Goal: Check status: Check status

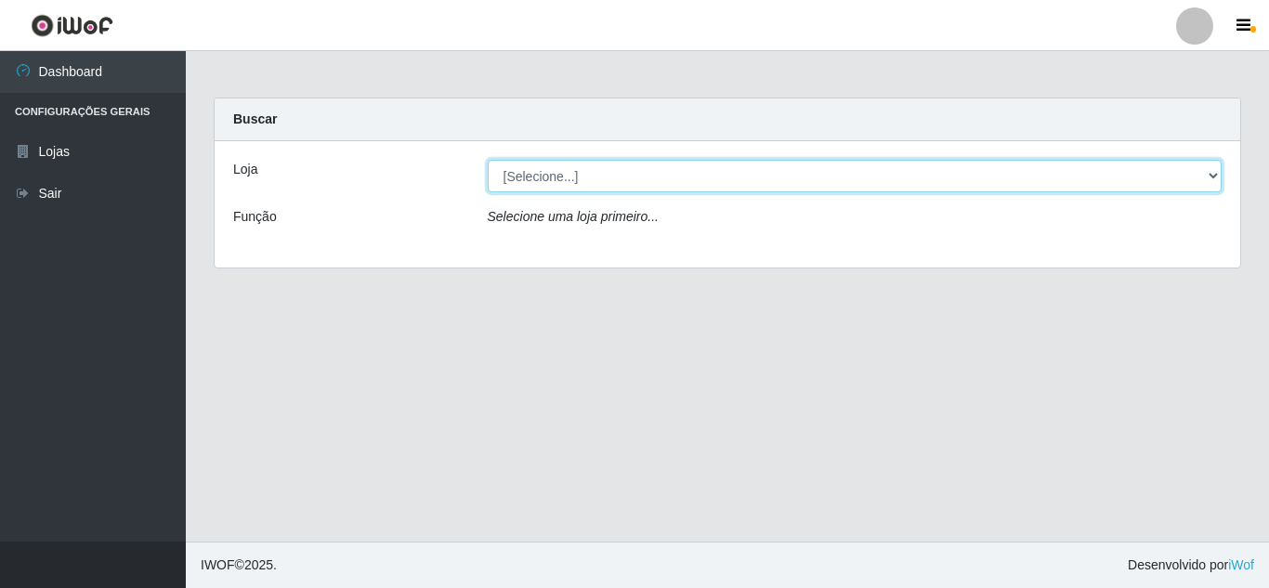
click at [1160, 190] on select "[Selecione...] Rede Compras Supermercados - LOJA 5" at bounding box center [855, 176] width 735 height 33
select select "397"
click at [488, 160] on select "[Selecione...] Rede Compras Supermercados - LOJA 5" at bounding box center [855, 176] width 735 height 33
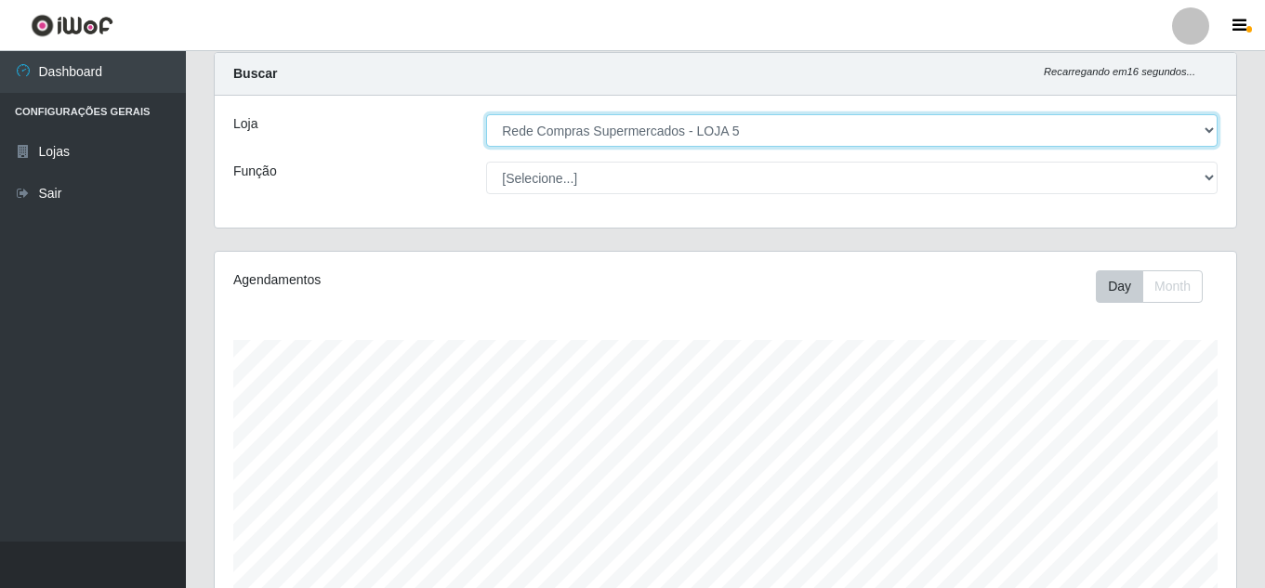
scroll to position [465, 0]
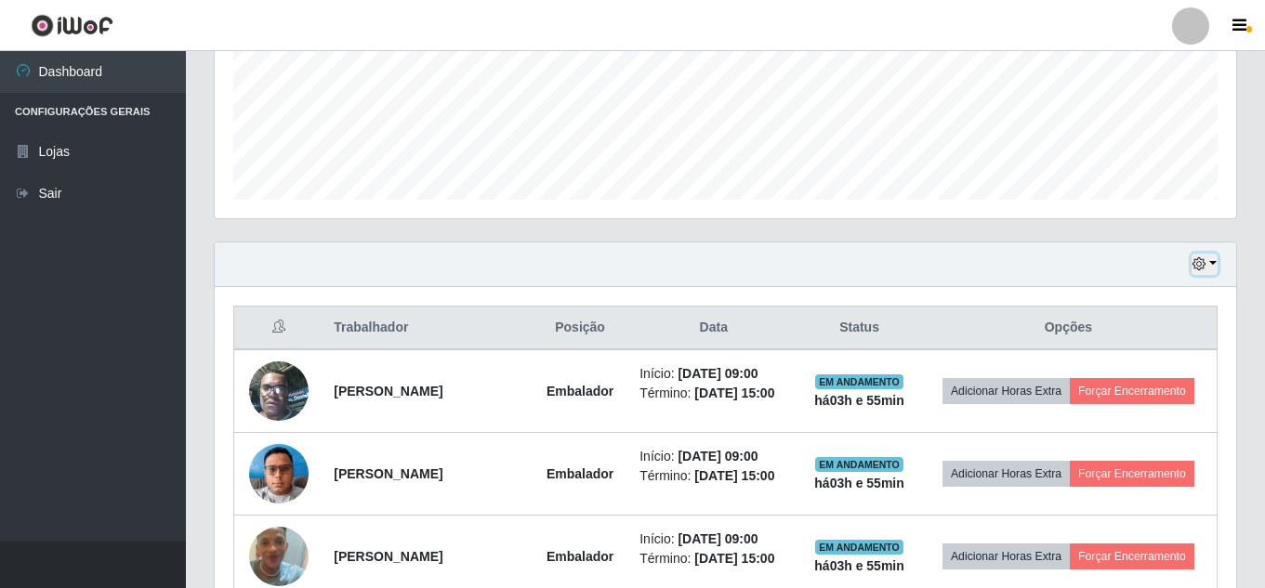
click at [1214, 268] on button "button" at bounding box center [1204, 264] width 26 height 21
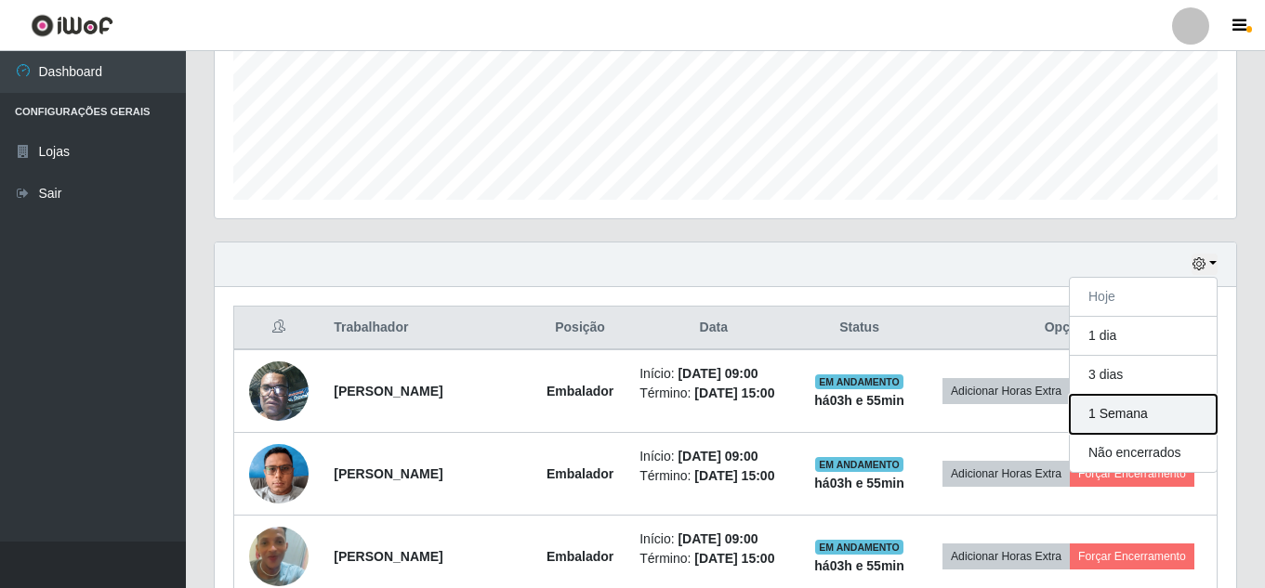
click at [1135, 407] on button "1 Semana" at bounding box center [1143, 414] width 147 height 39
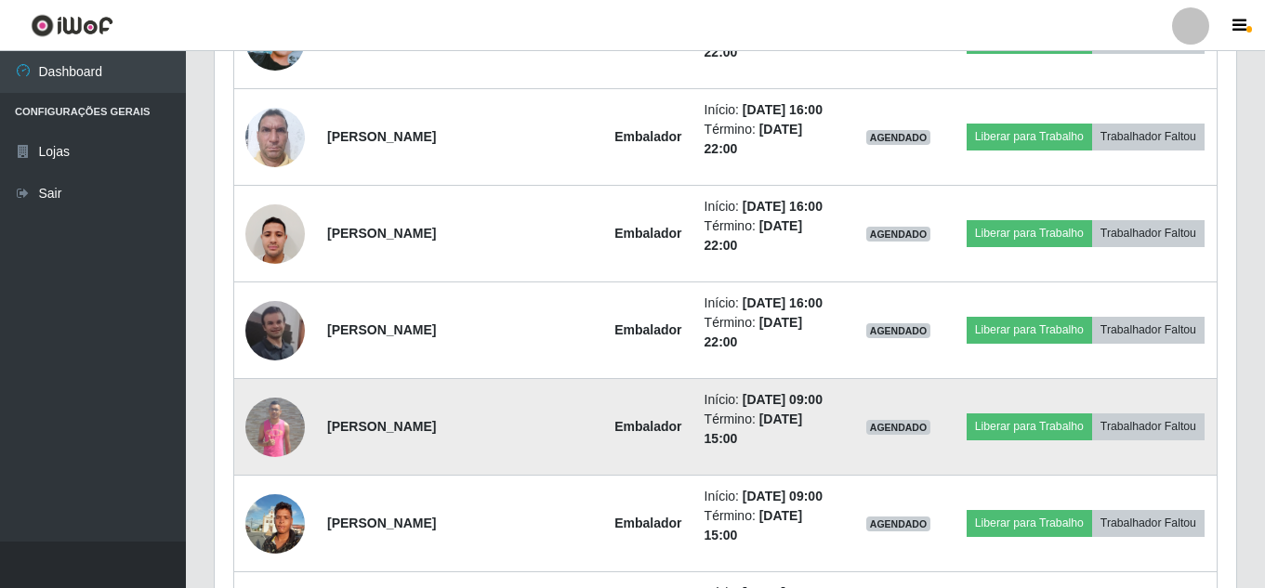
scroll to position [7778, 0]
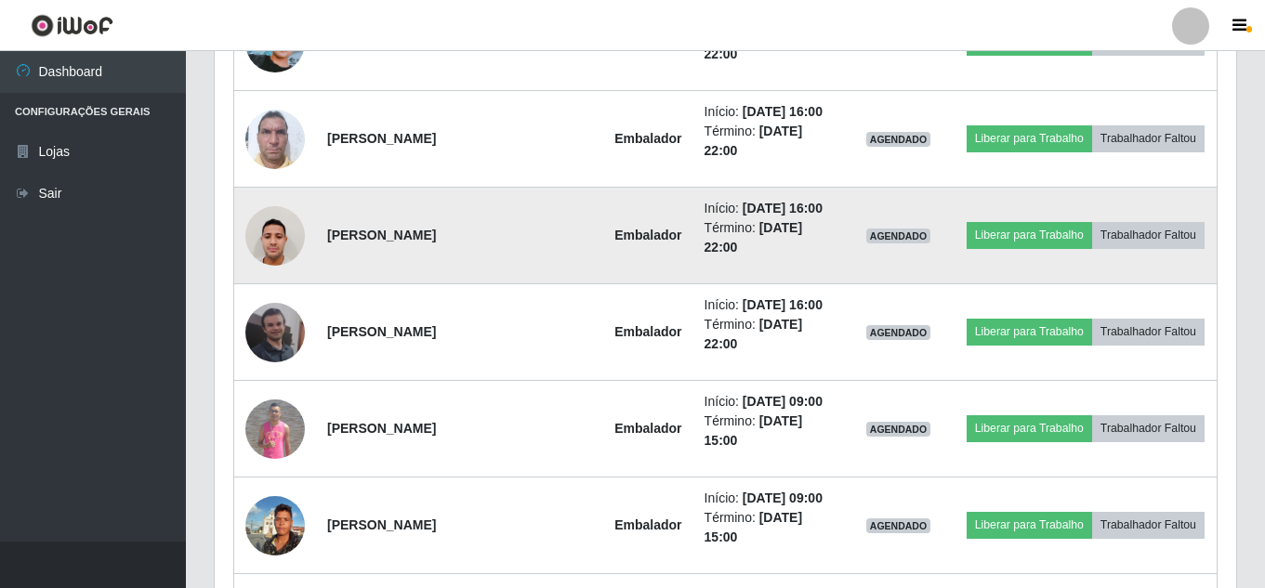
click at [283, 250] on img at bounding box center [274, 235] width 59 height 79
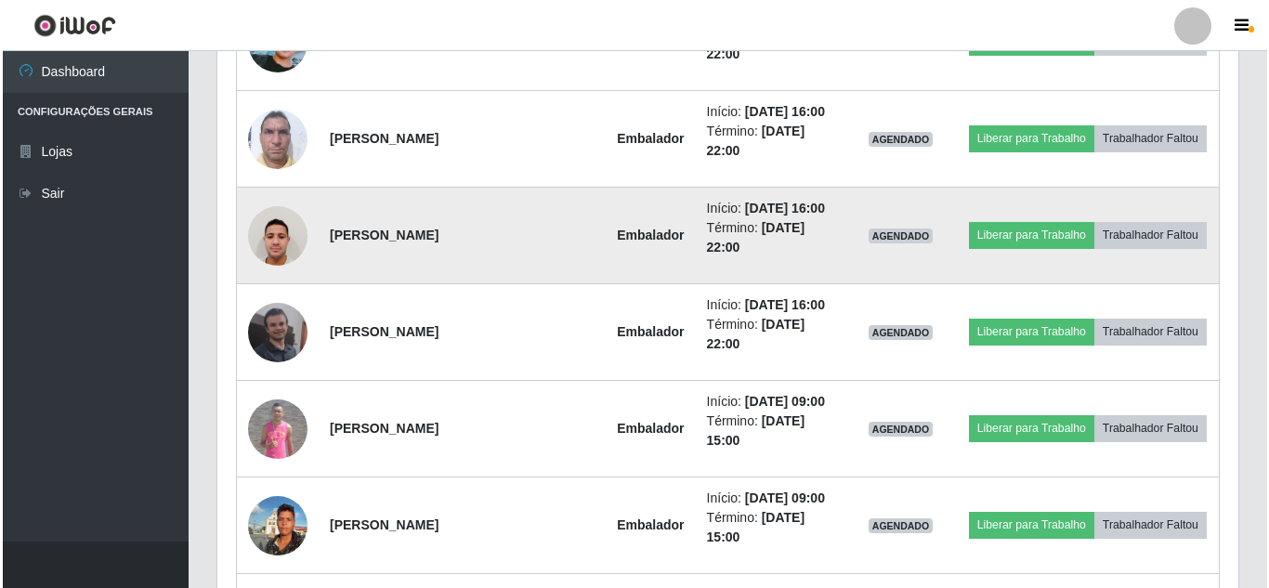
scroll to position [386, 1012]
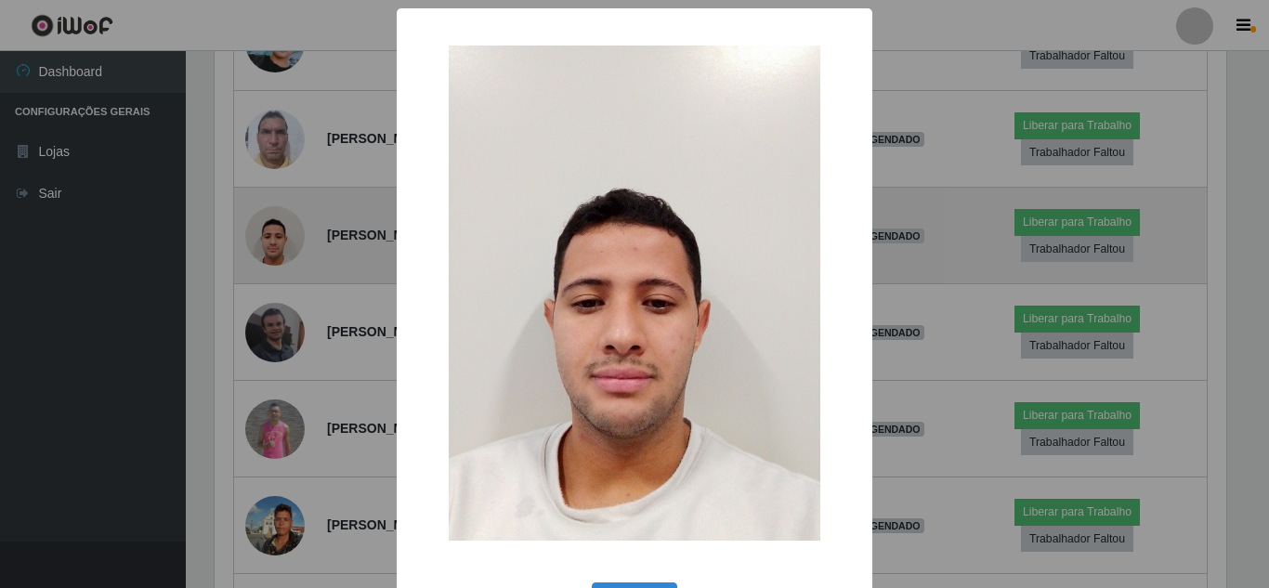
click at [283, 250] on div "× OK Cancel" at bounding box center [634, 294] width 1269 height 588
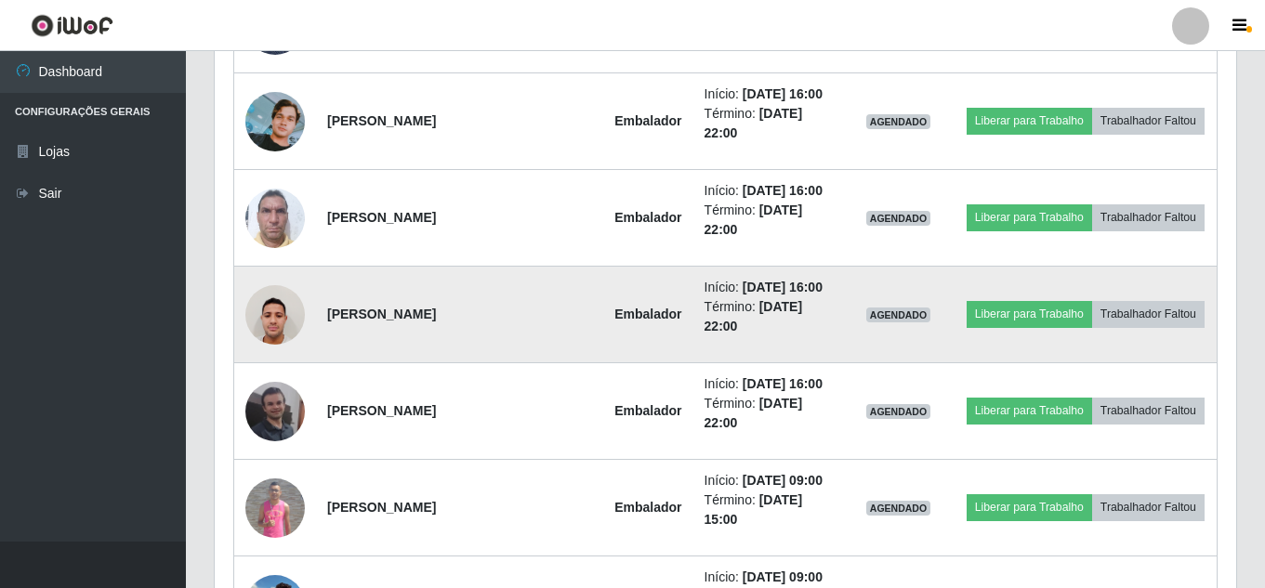
scroll to position [7593, 0]
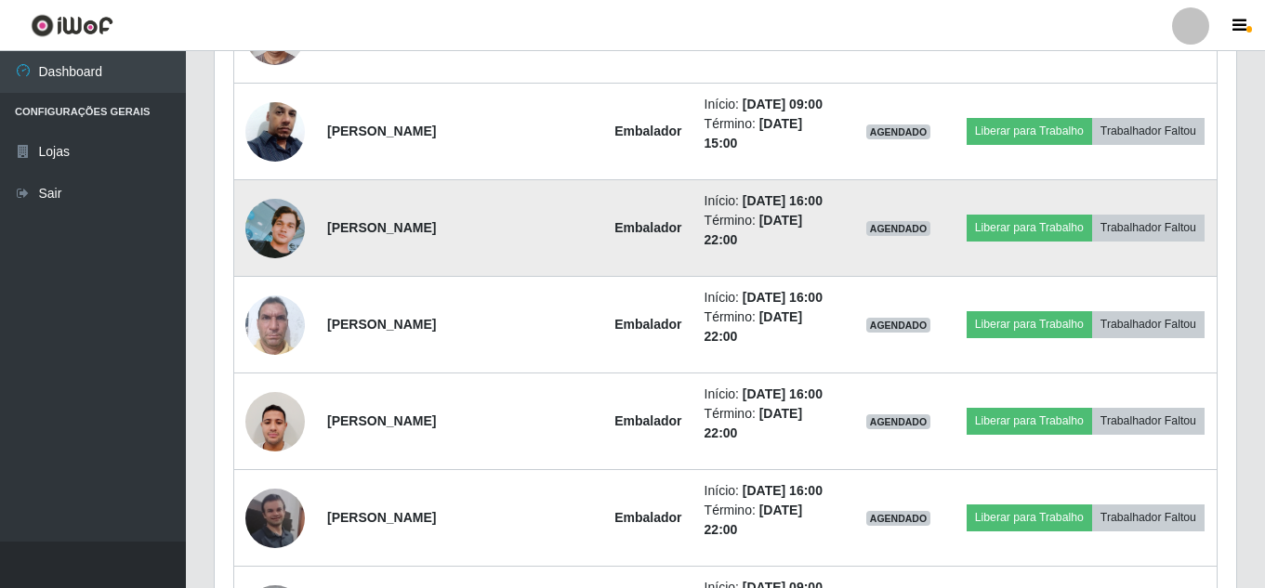
click at [285, 228] on img at bounding box center [274, 228] width 59 height 59
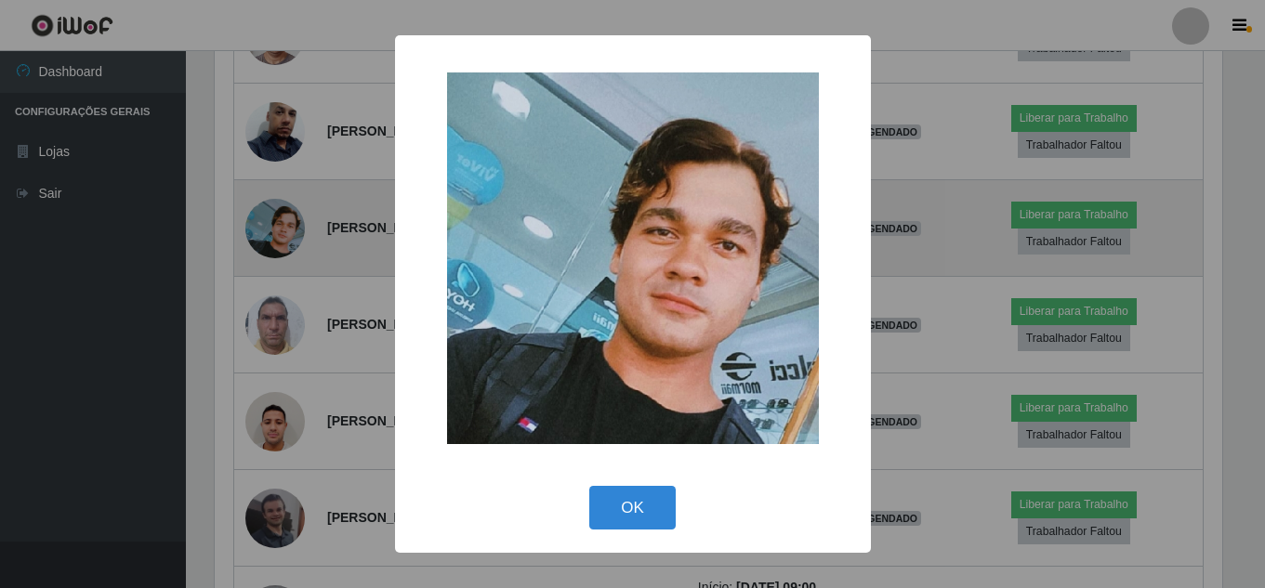
scroll to position [386, 1012]
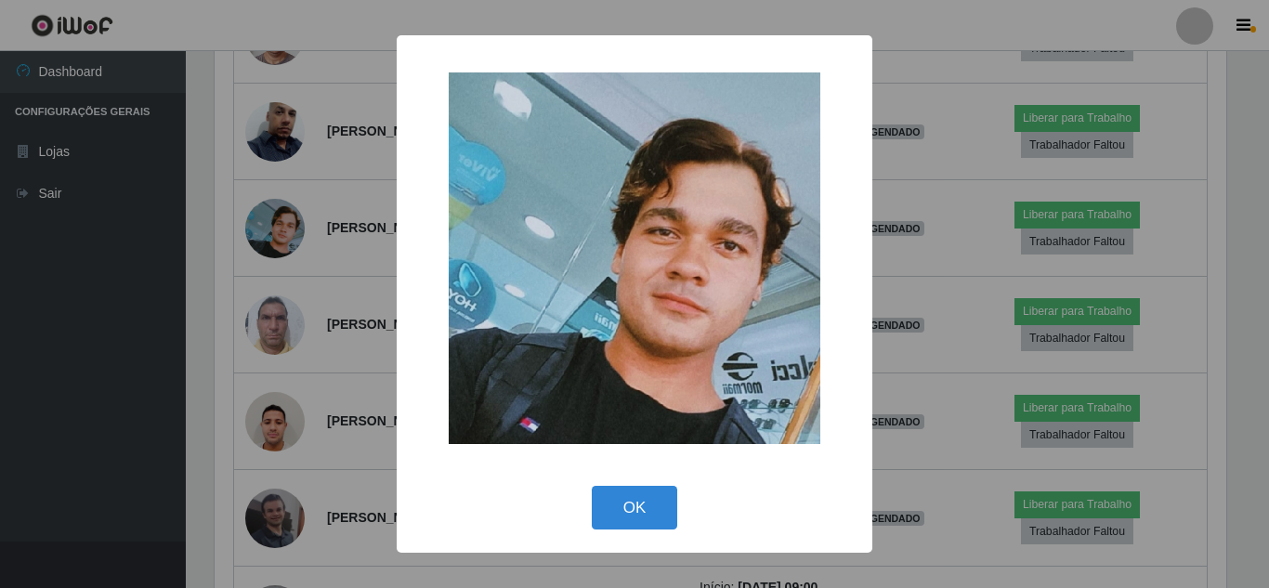
click at [275, 227] on div "× OK Cancel" at bounding box center [634, 294] width 1269 height 588
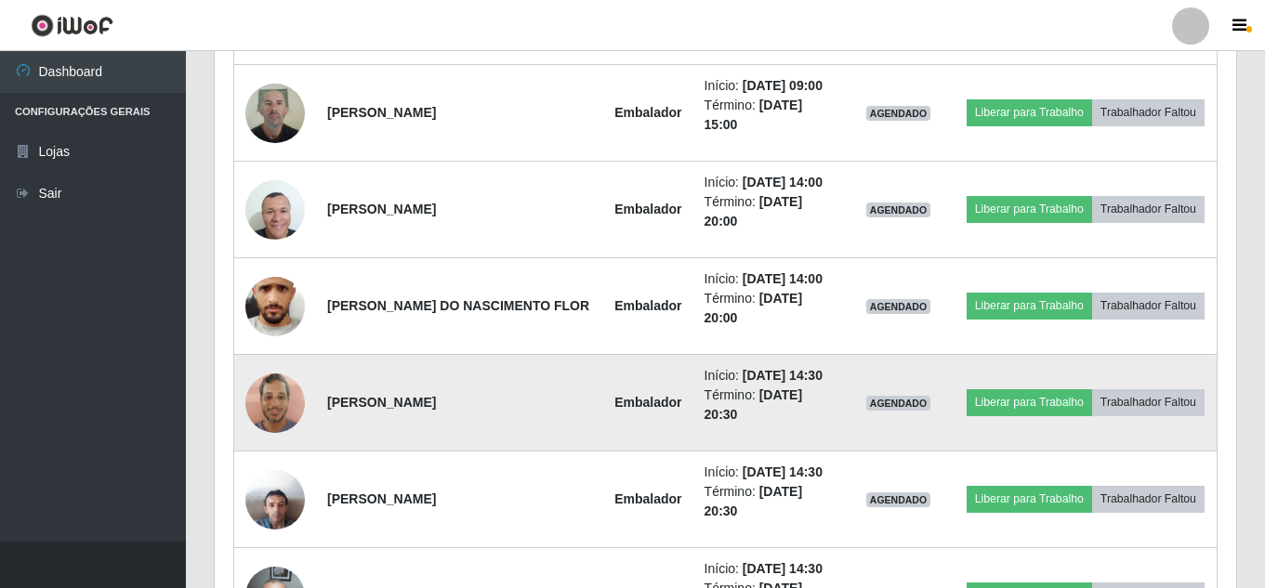
scroll to position [6849, 0]
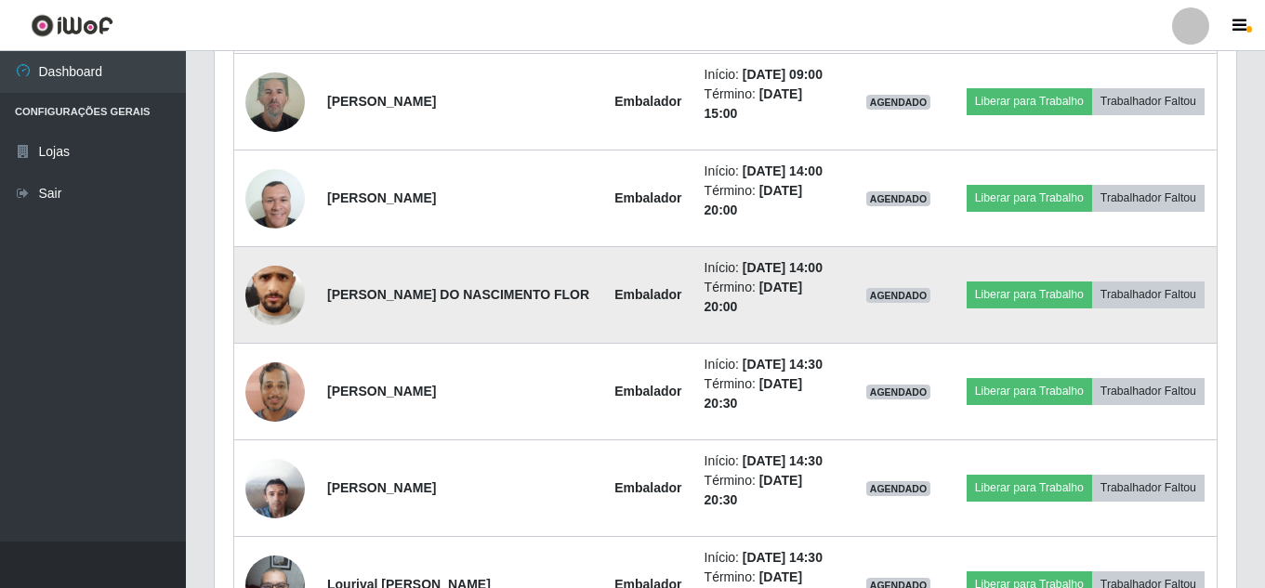
click at [296, 270] on td at bounding box center [275, 295] width 83 height 97
click at [283, 305] on img at bounding box center [274, 295] width 59 height 132
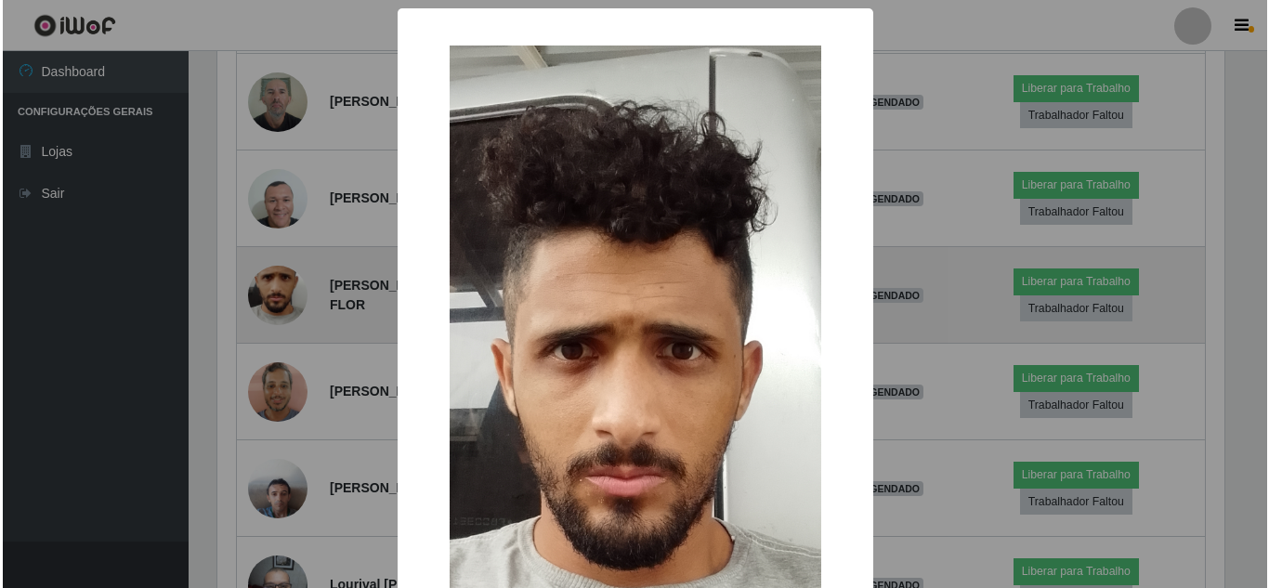
scroll to position [386, 1012]
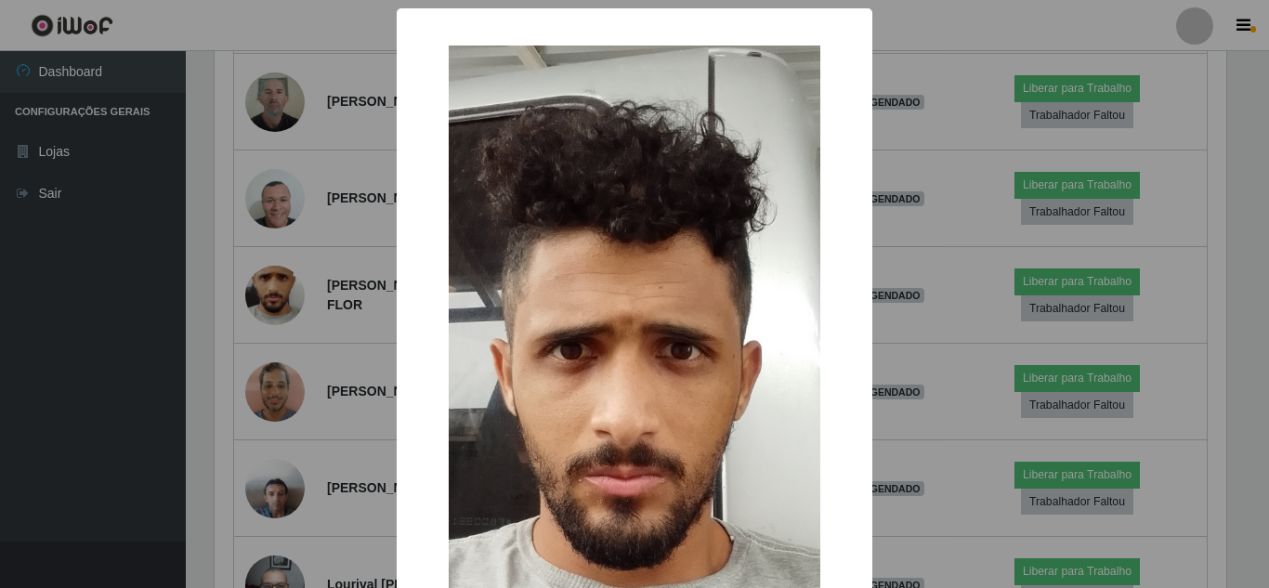
click at [339, 269] on div "× OK Cancel" at bounding box center [634, 294] width 1269 height 588
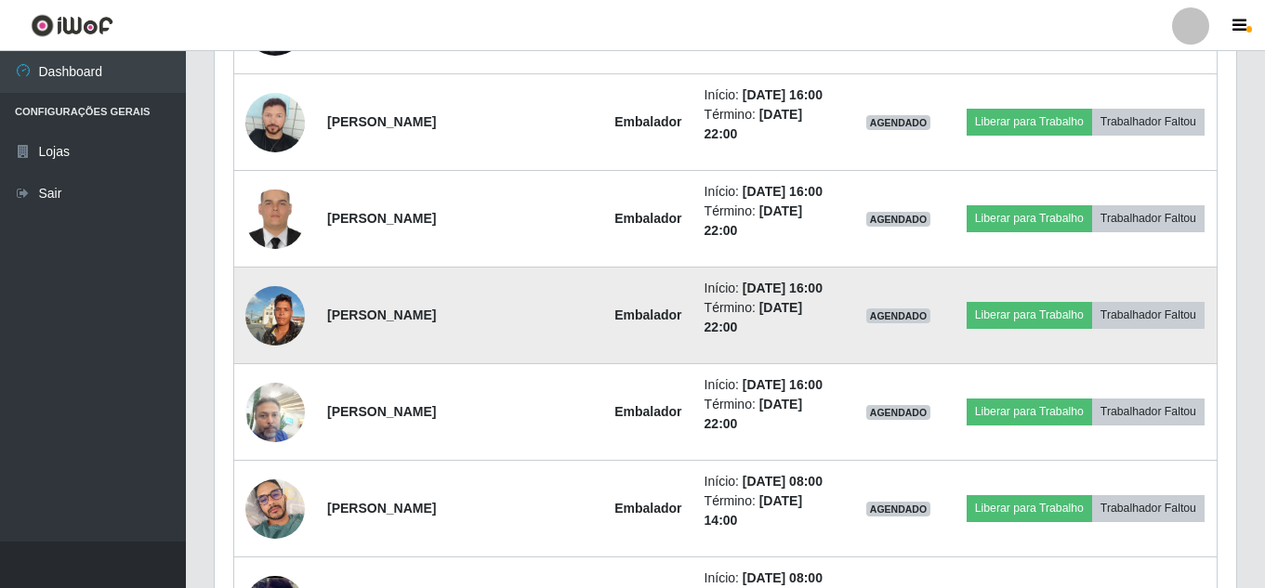
scroll to position [6013, 0]
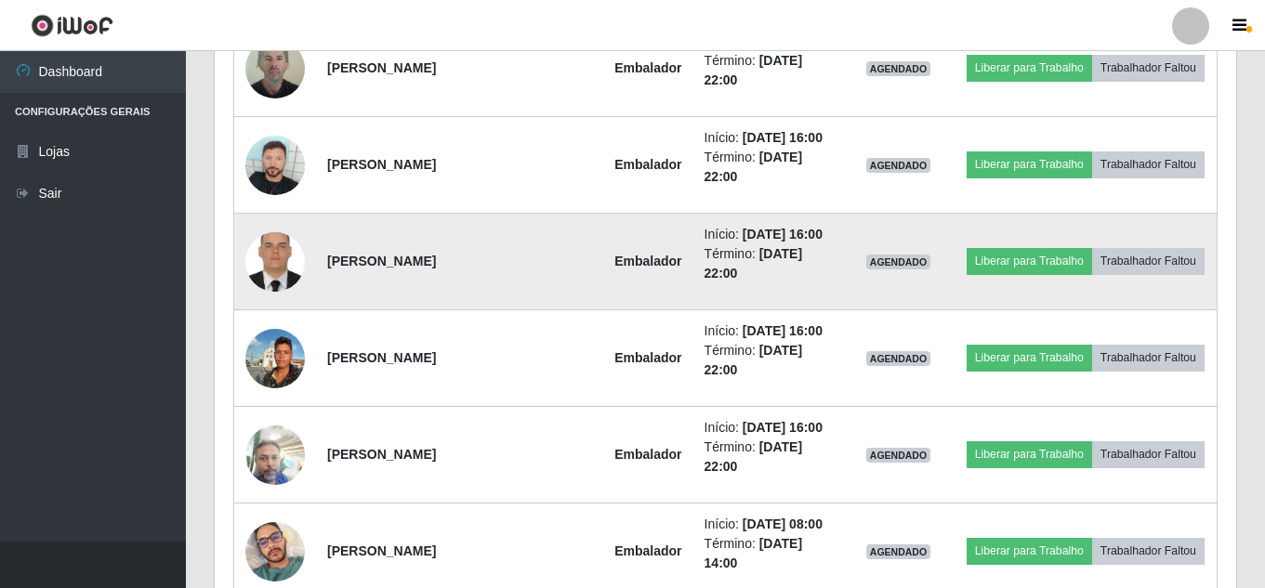
click at [281, 264] on img at bounding box center [274, 261] width 59 height 79
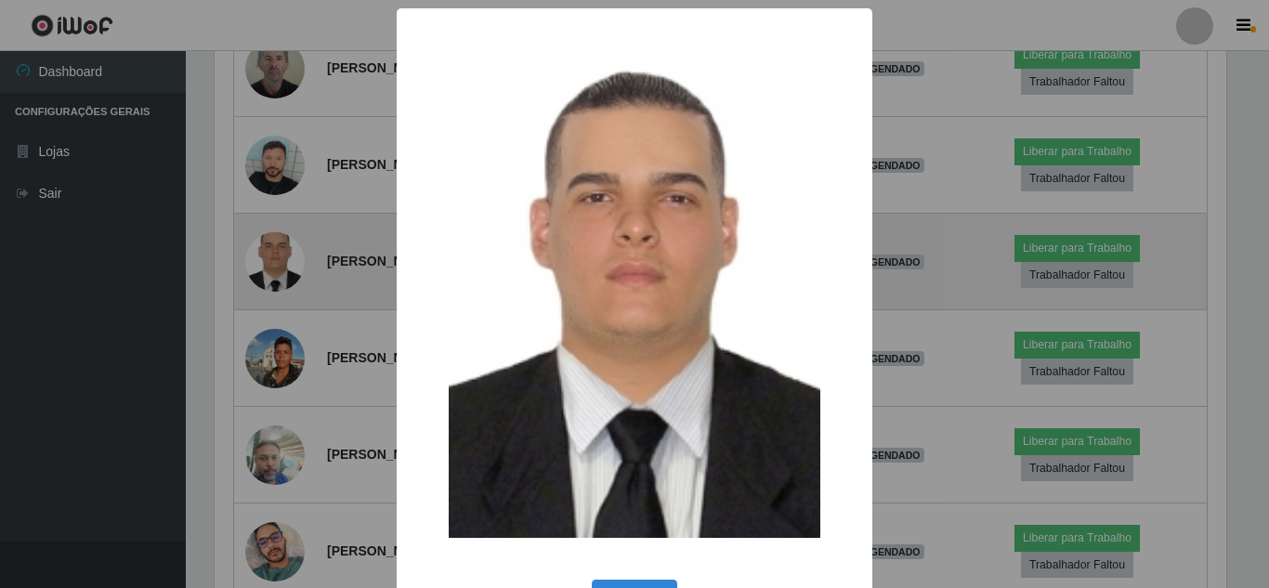
click at [281, 264] on div "× OK Cancel" at bounding box center [634, 294] width 1269 height 588
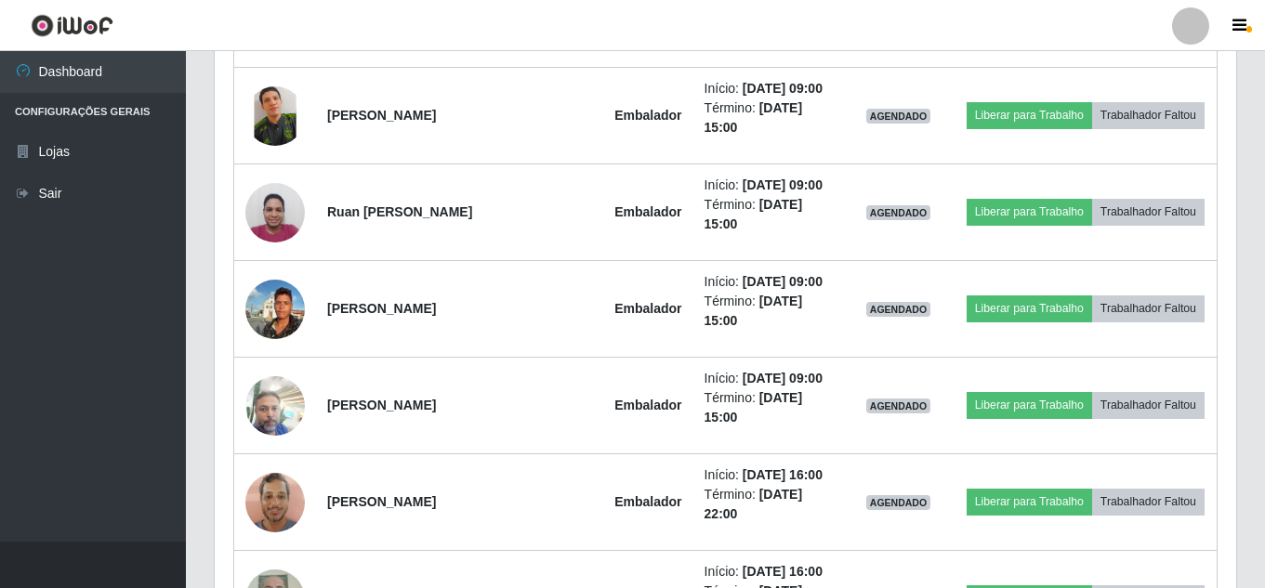
scroll to position [0, 0]
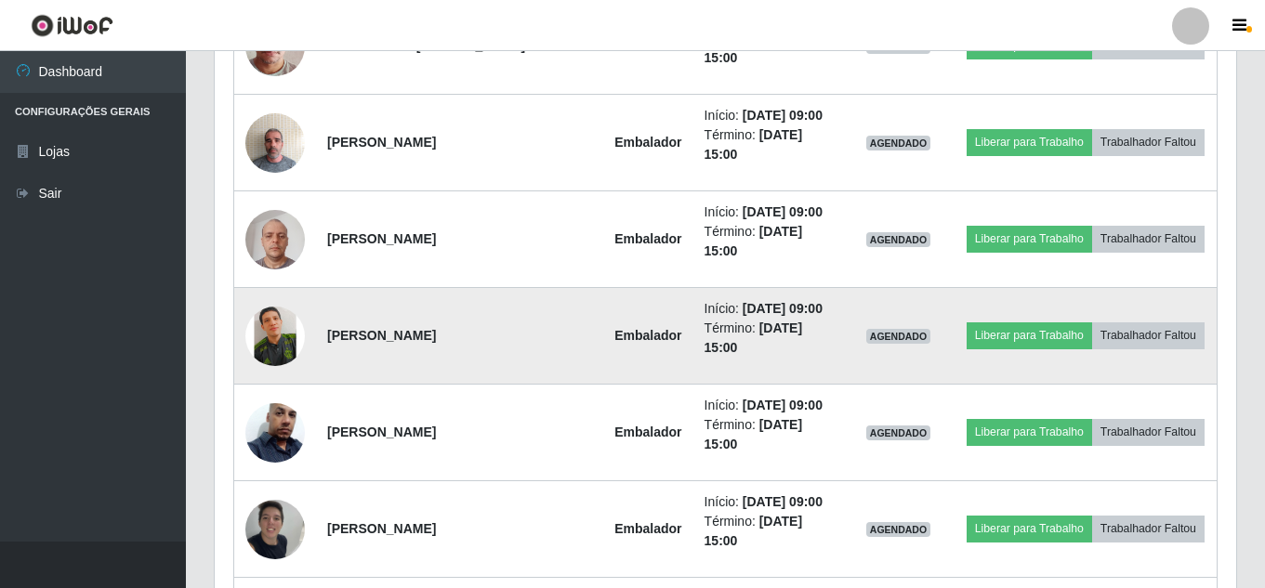
click at [281, 342] on img at bounding box center [274, 335] width 59 height 79
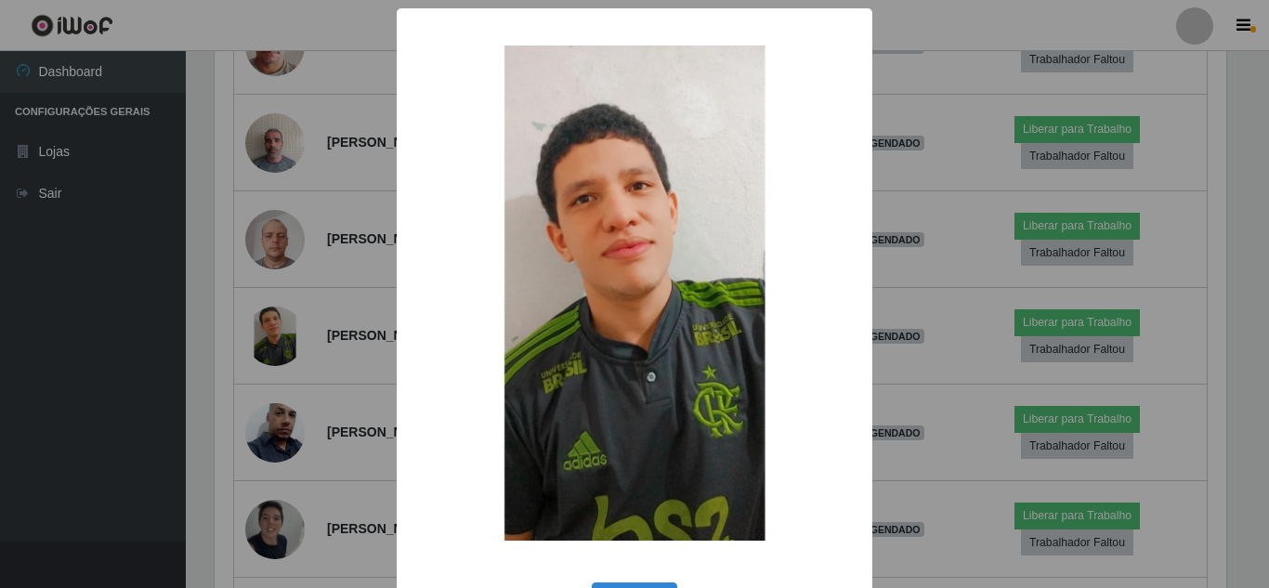
click at [289, 339] on div "× OK Cancel" at bounding box center [634, 294] width 1269 height 588
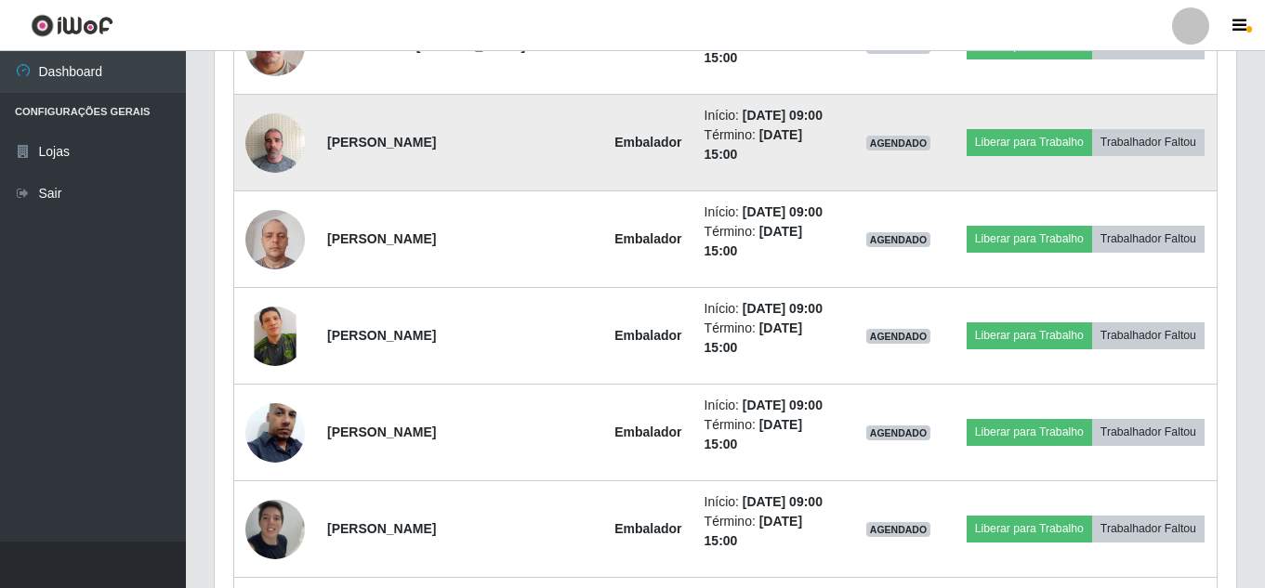
drag, startPoint x: 289, startPoint y: 339, endPoint x: 282, endPoint y: 182, distance: 157.2
click at [282, 182] on td at bounding box center [275, 143] width 83 height 97
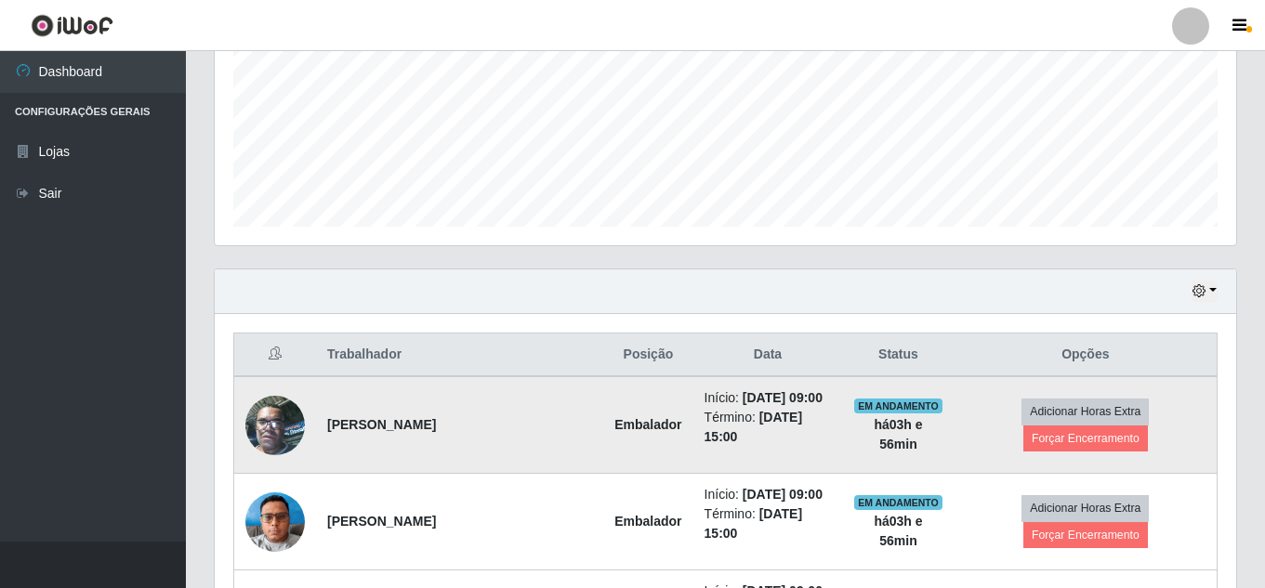
click at [289, 421] on img at bounding box center [274, 425] width 59 height 79
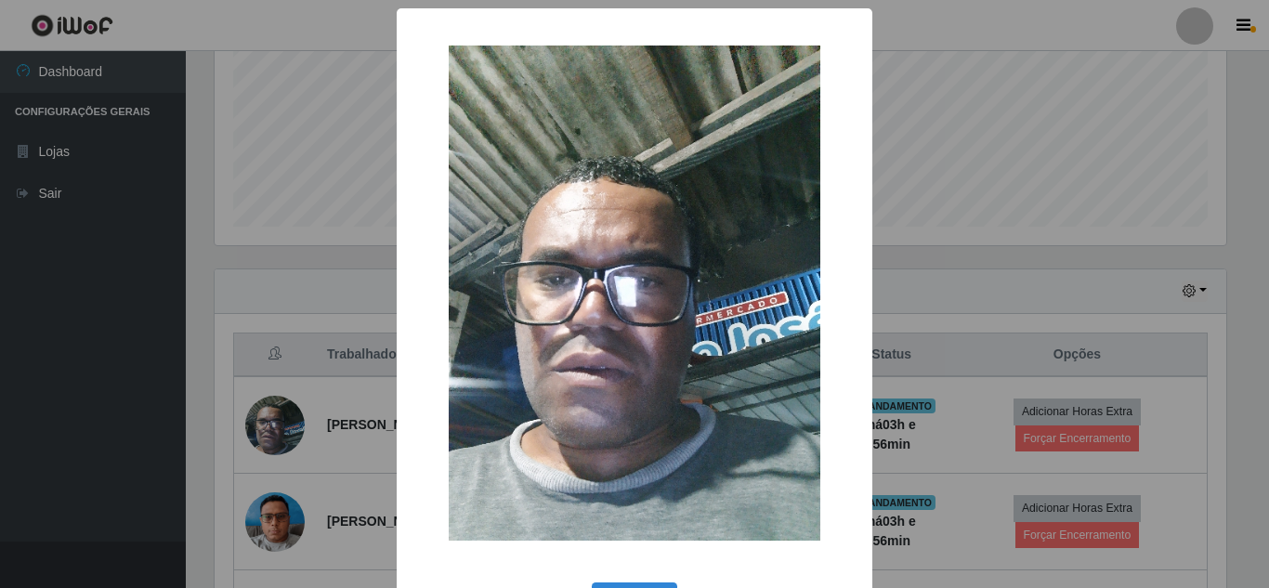
click at [302, 395] on div "× OK Cancel" at bounding box center [634, 294] width 1269 height 588
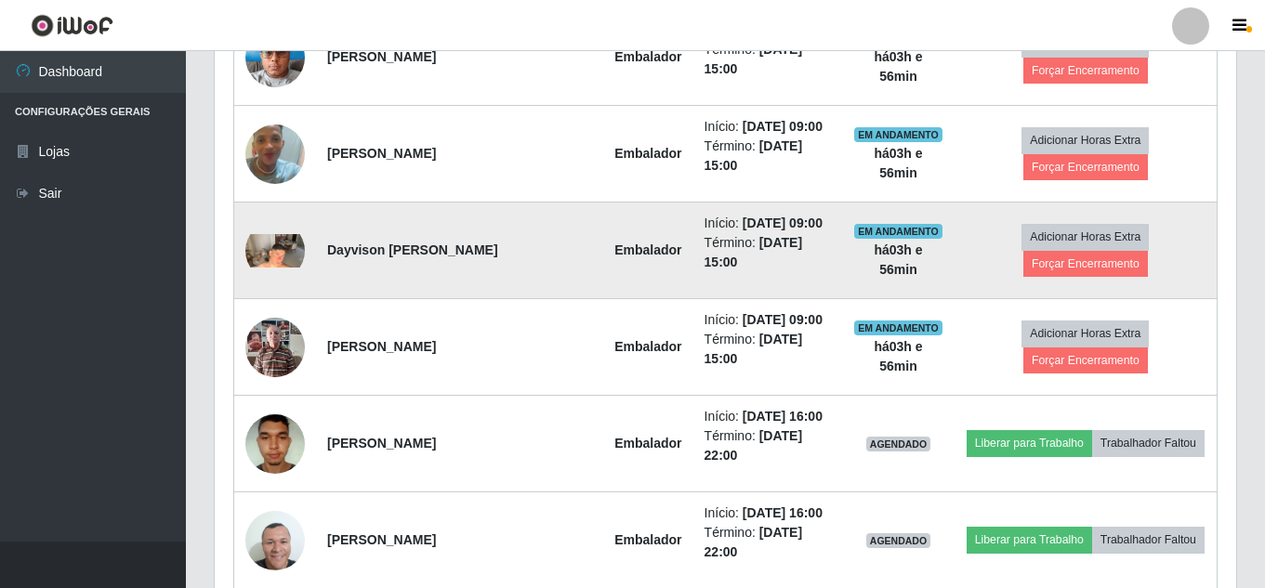
click at [298, 269] on td at bounding box center [275, 251] width 83 height 97
click at [258, 266] on img at bounding box center [274, 250] width 59 height 33
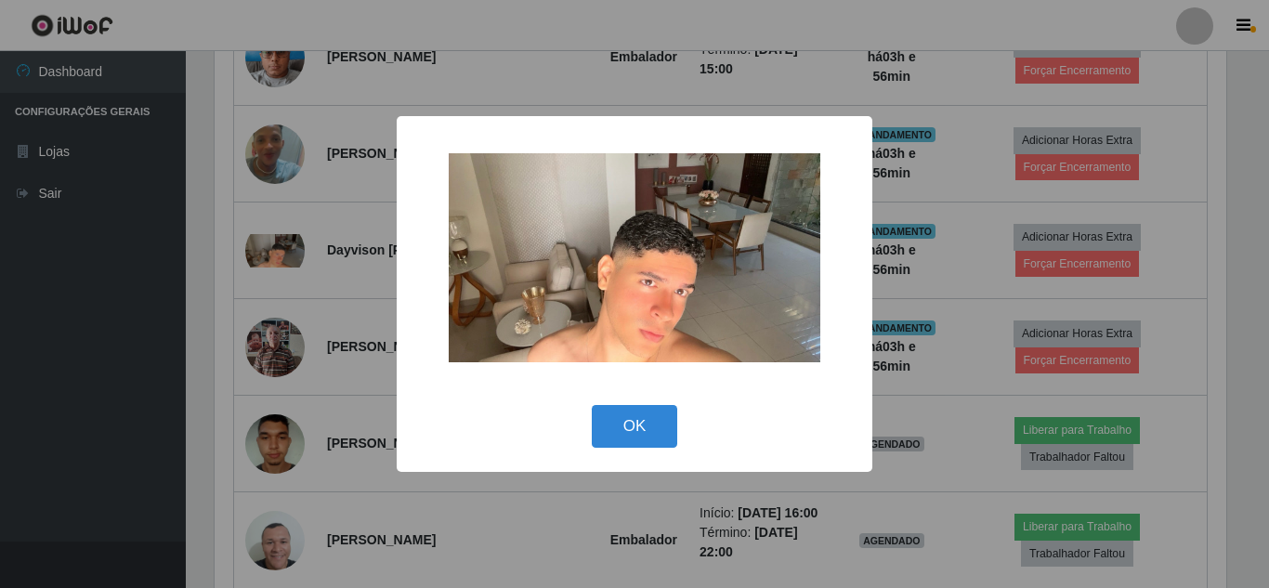
click at [282, 264] on div "× OK Cancel" at bounding box center [634, 294] width 1269 height 588
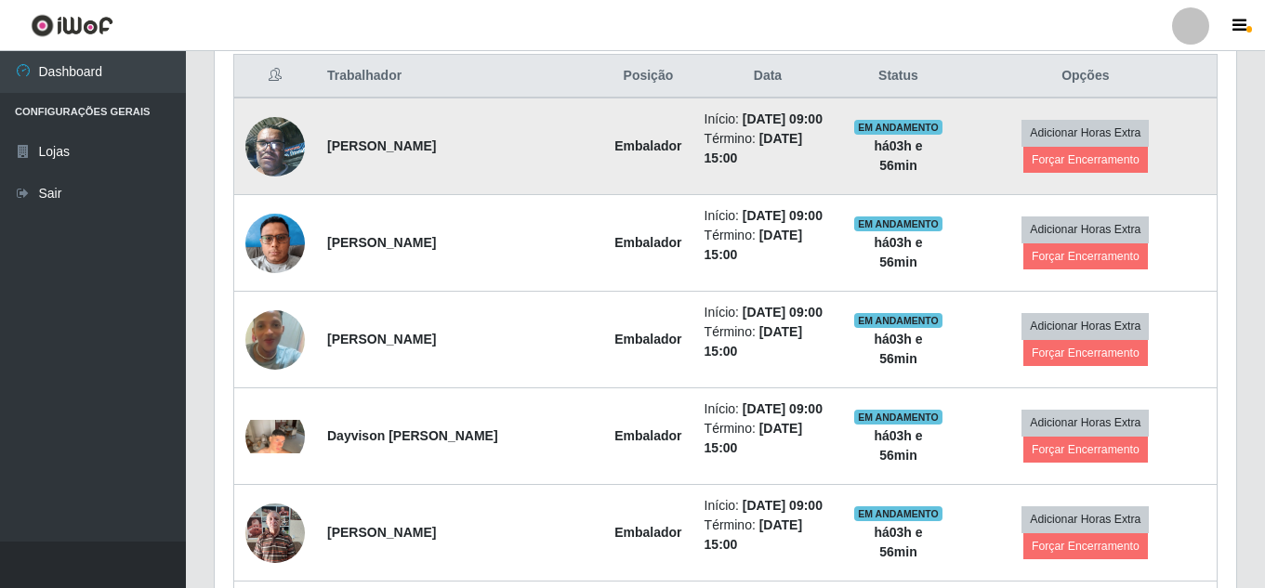
click at [285, 148] on img at bounding box center [274, 146] width 59 height 79
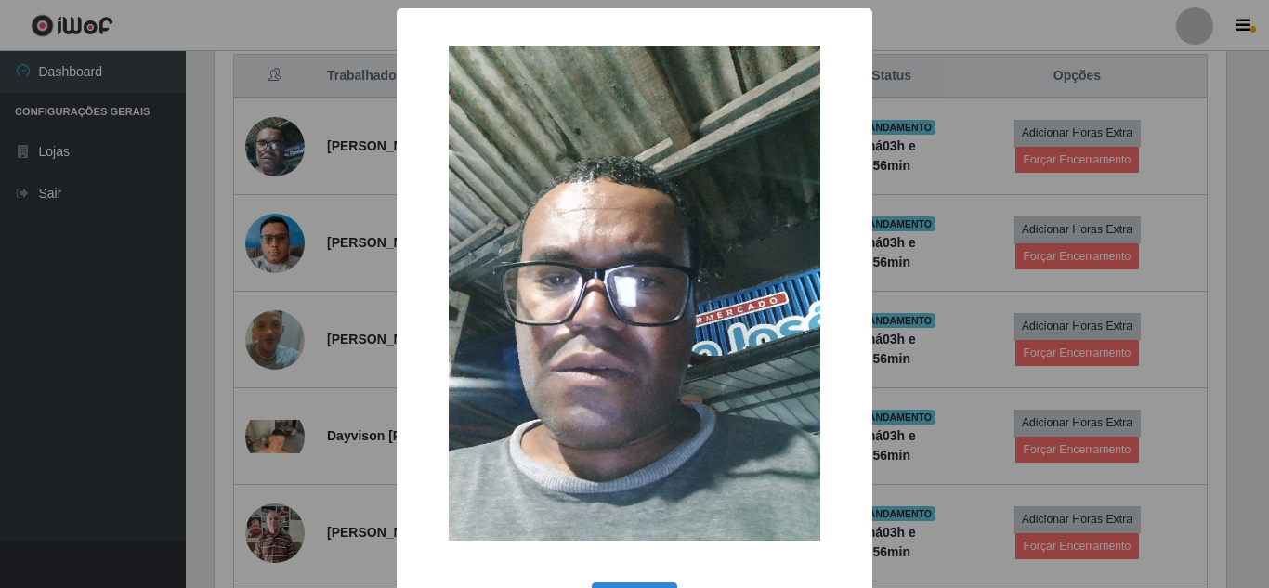
click at [278, 149] on div "× OK Cancel" at bounding box center [634, 294] width 1269 height 588
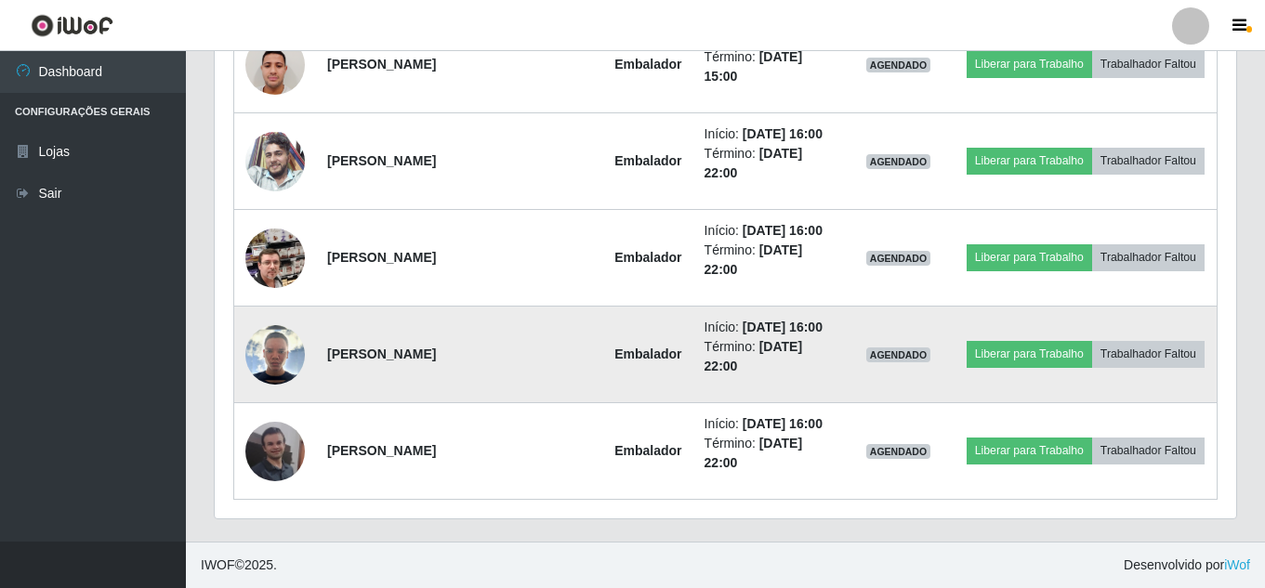
click at [302, 369] on td at bounding box center [275, 355] width 83 height 97
click at [282, 354] on img at bounding box center [274, 354] width 59 height 59
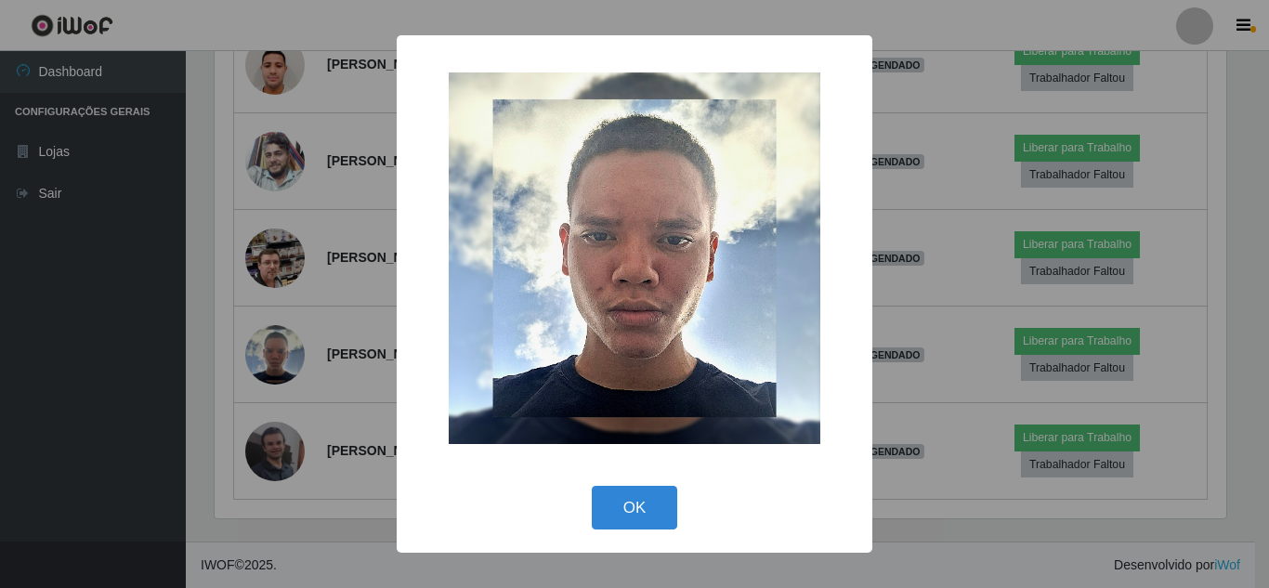
click at [284, 346] on div "× OK Cancel" at bounding box center [634, 294] width 1269 height 588
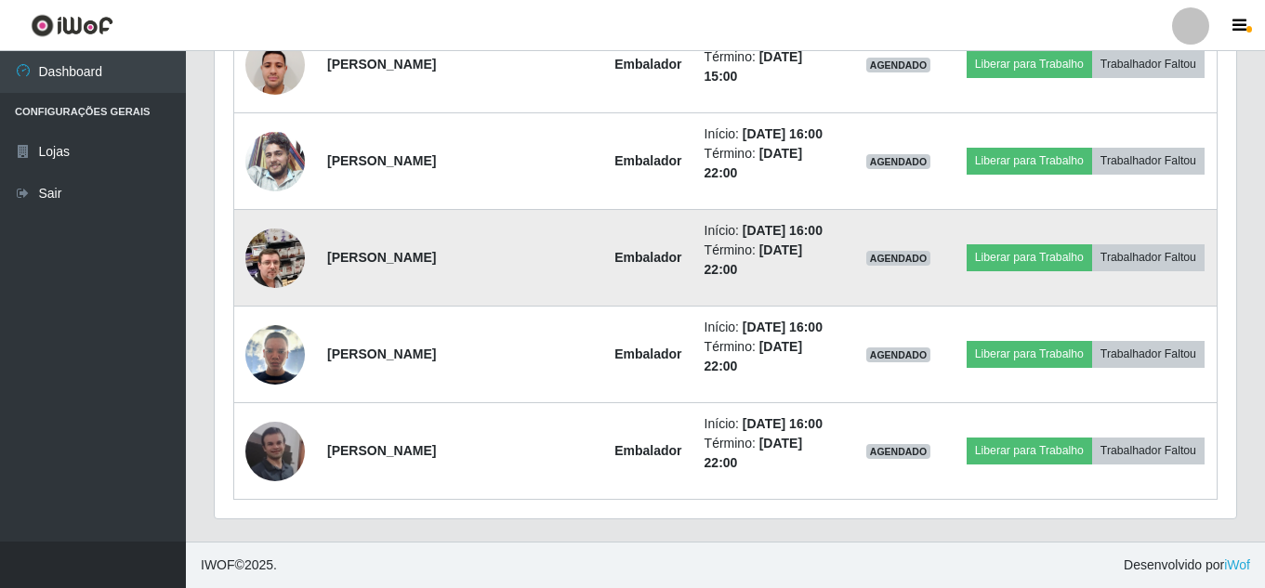
click at [289, 288] on td at bounding box center [275, 258] width 83 height 97
click at [295, 274] on img at bounding box center [274, 258] width 59 height 106
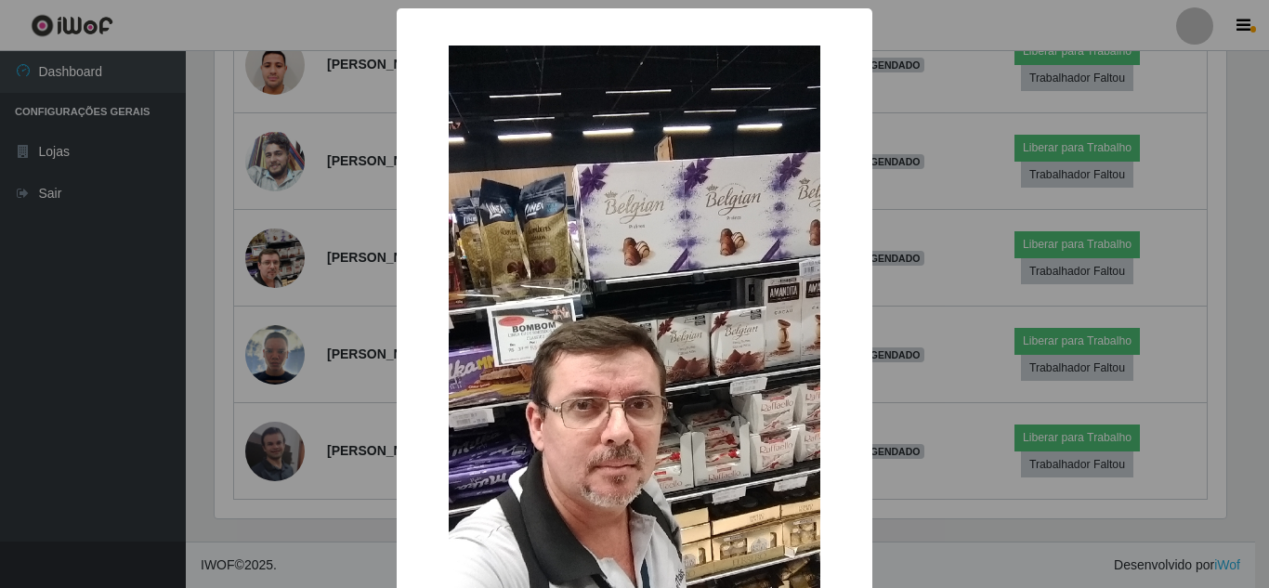
click at [295, 268] on div "× OK Cancel" at bounding box center [634, 294] width 1269 height 588
